Goal: Task Accomplishment & Management: Use online tool/utility

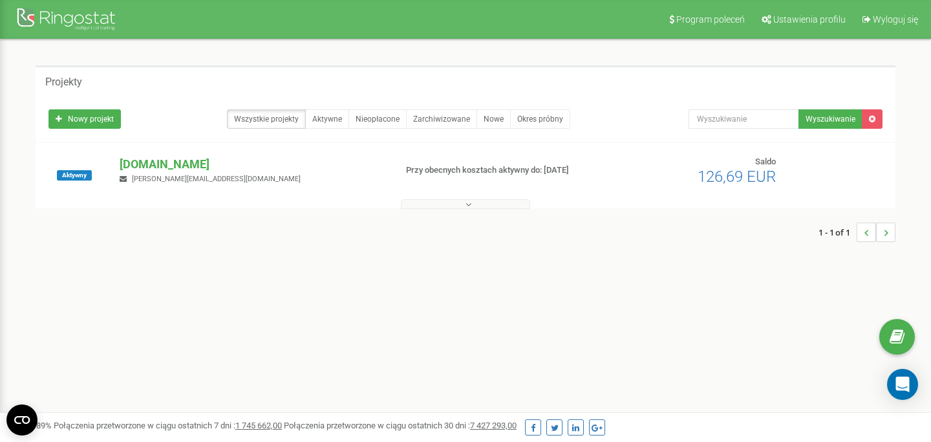
click at [210, 161] on p "[DOMAIN_NAME]" at bounding box center [252, 164] width 265 height 17
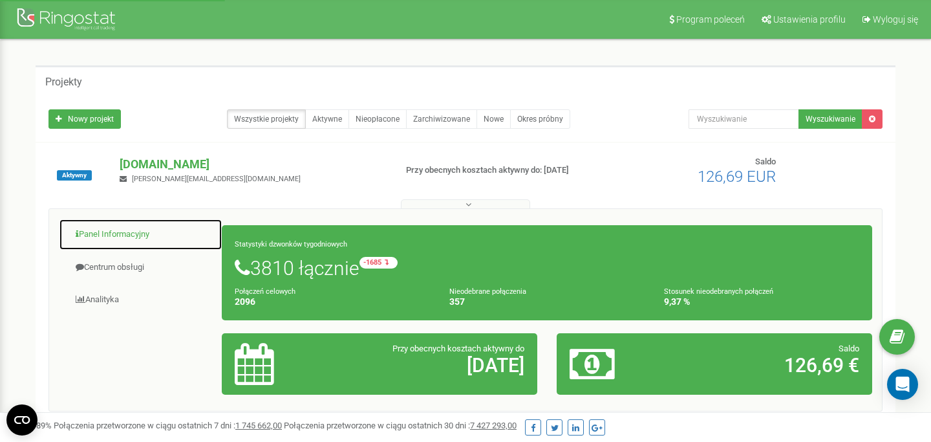
click at [124, 239] on link "Panel Informacyjny" at bounding box center [141, 235] width 164 height 32
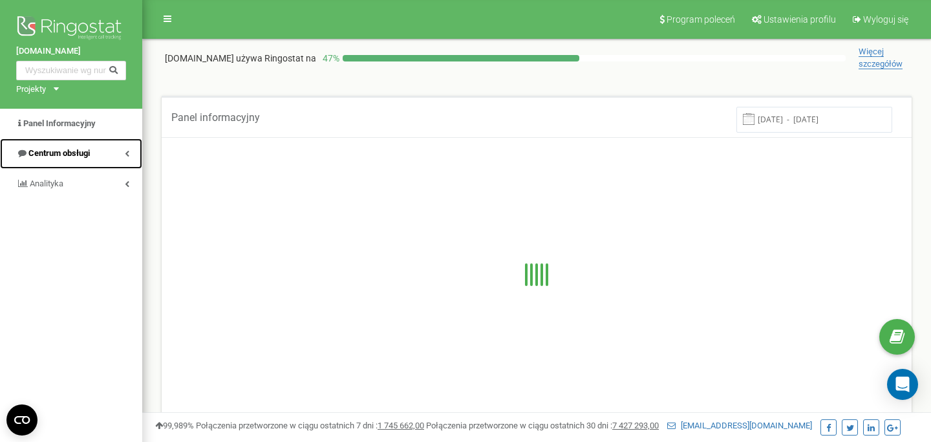
click at [112, 158] on link "Centrum obsługi" at bounding box center [71, 153] width 142 height 30
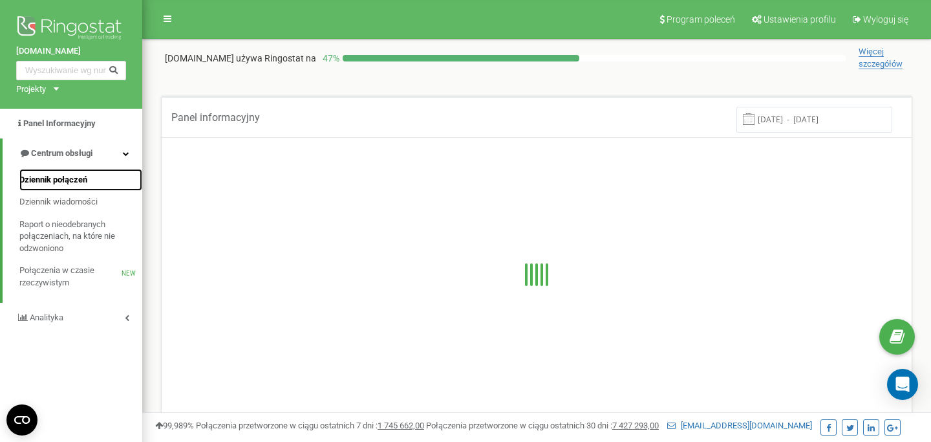
click at [101, 174] on link "Dziennik połączeń" at bounding box center [80, 180] width 123 height 23
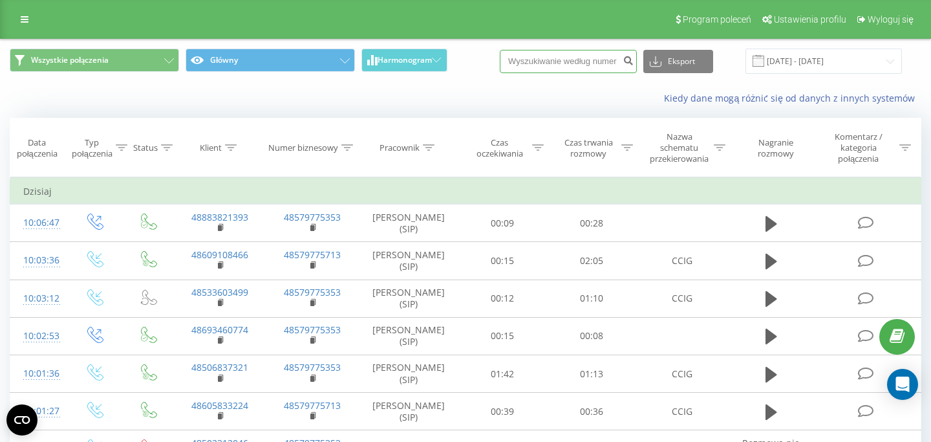
click at [551, 70] on input at bounding box center [568, 61] width 137 height 23
paste input "883 821 393"
type input "883 821 393"
